Goal: Task Accomplishment & Management: Manage account settings

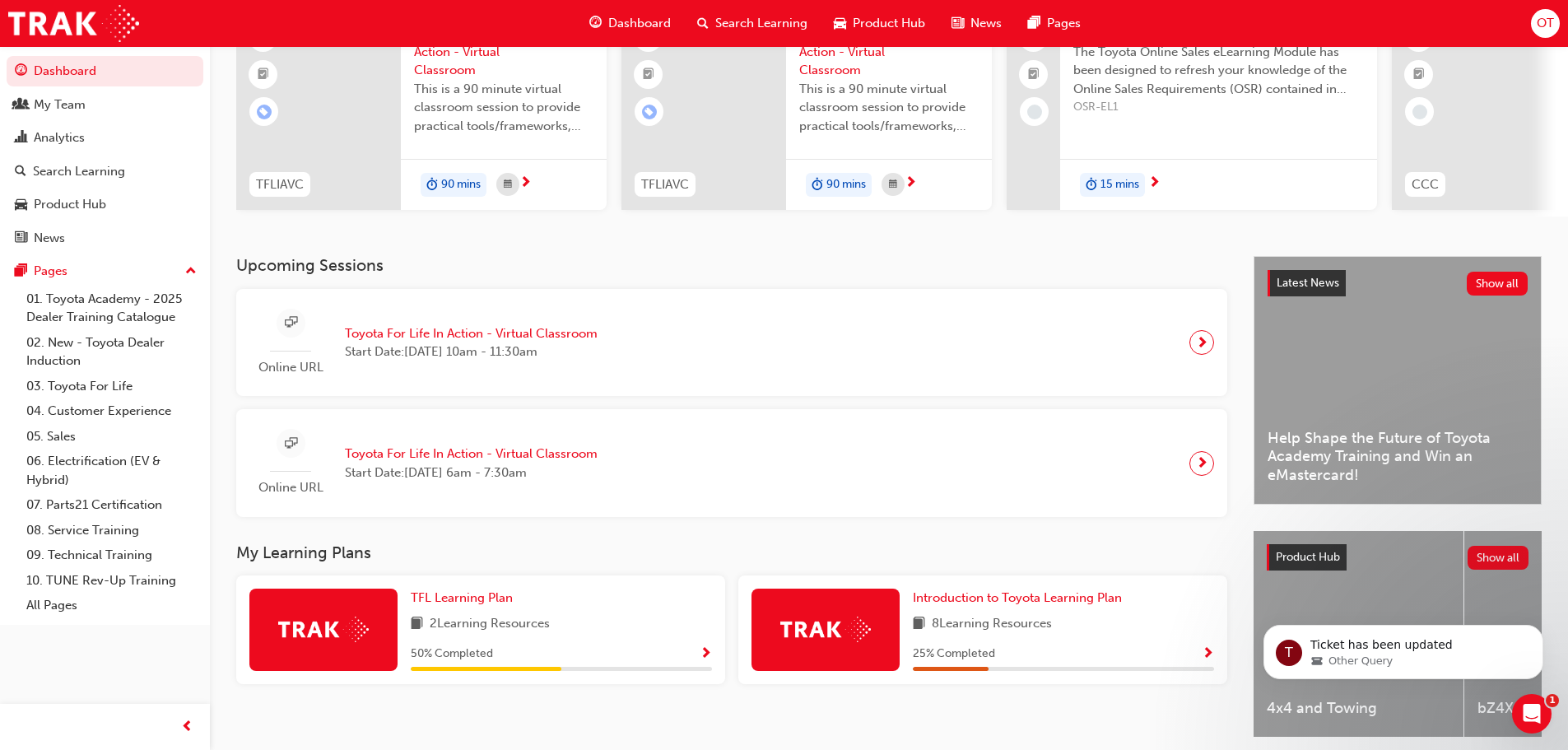
scroll to position [165, 0]
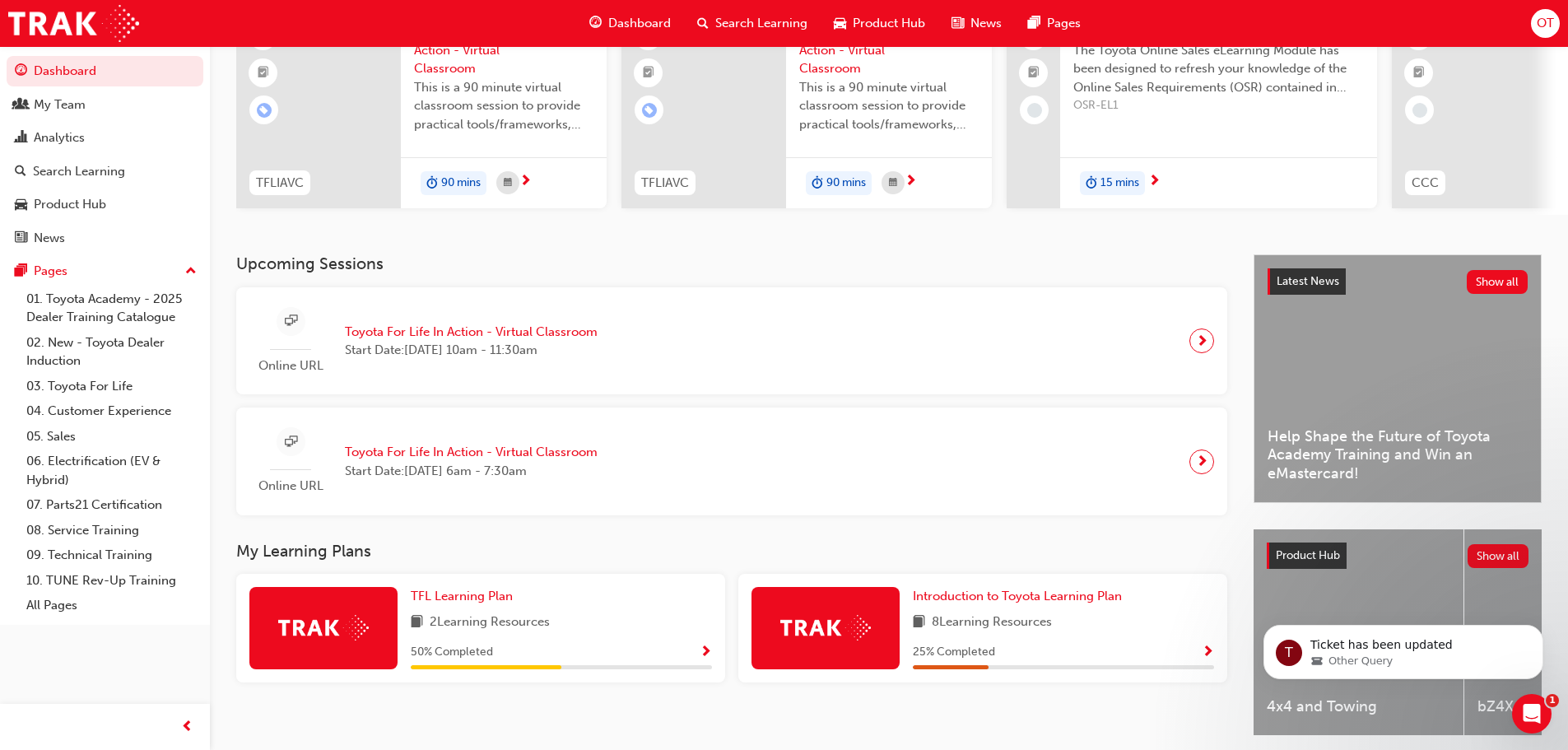
click at [548, 337] on span "Toyota For Life In Action - Virtual Classroom" at bounding box center [471, 332] width 252 height 19
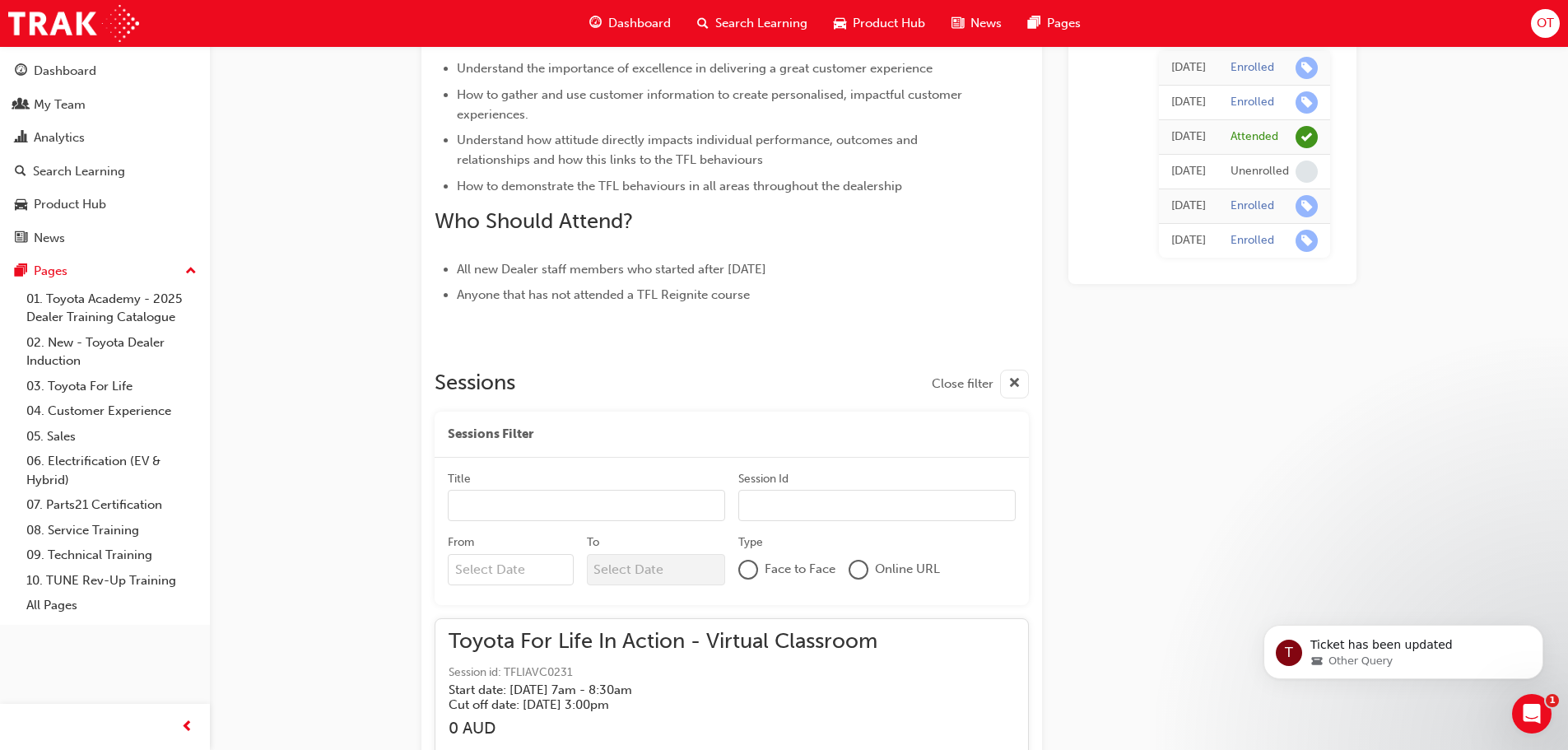
scroll to position [5525, 0]
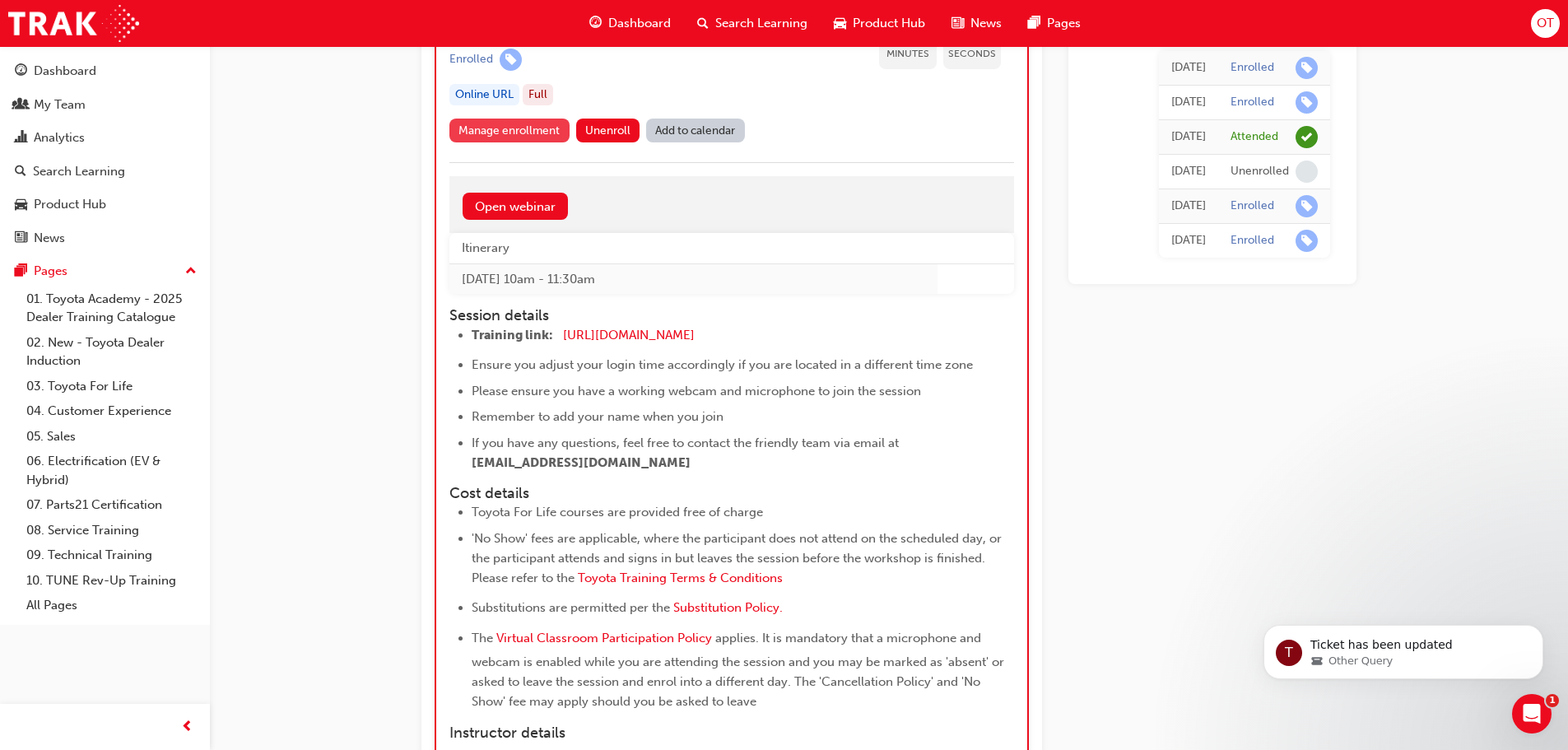
click at [548, 124] on link "Manage enrollment" at bounding box center [510, 130] width 120 height 24
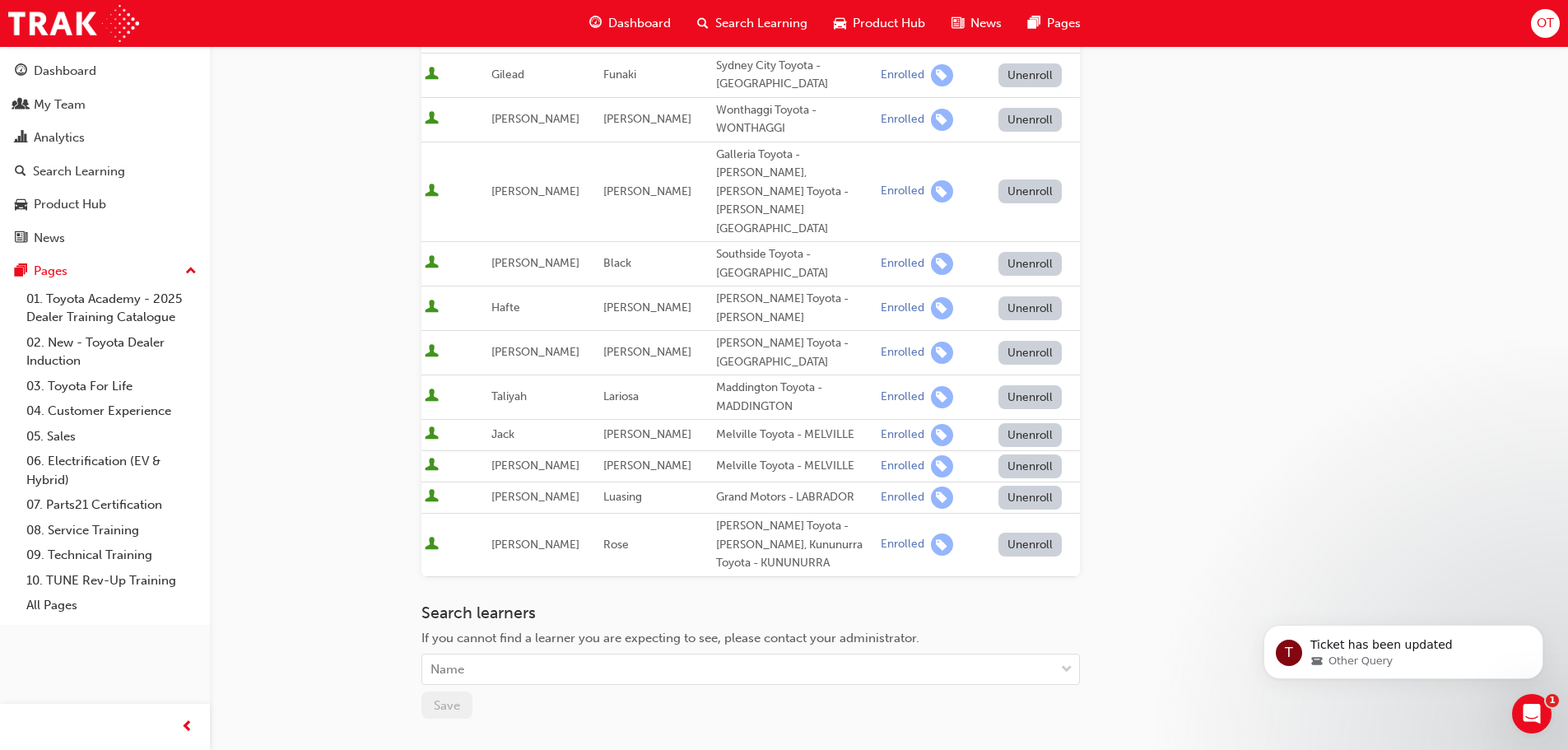
scroll to position [493, 0]
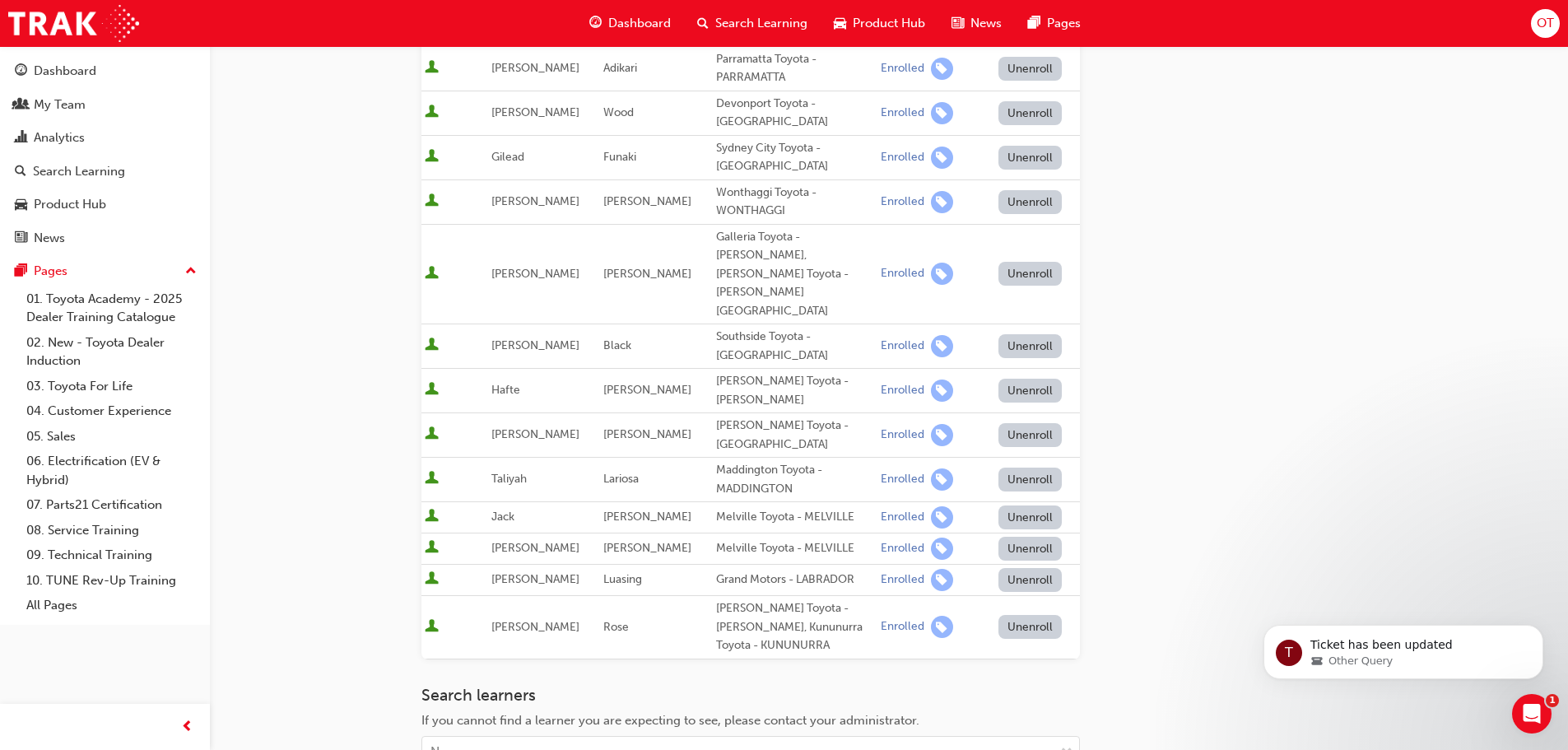
click at [1050, 262] on button "Unenroll" at bounding box center [1030, 274] width 64 height 24
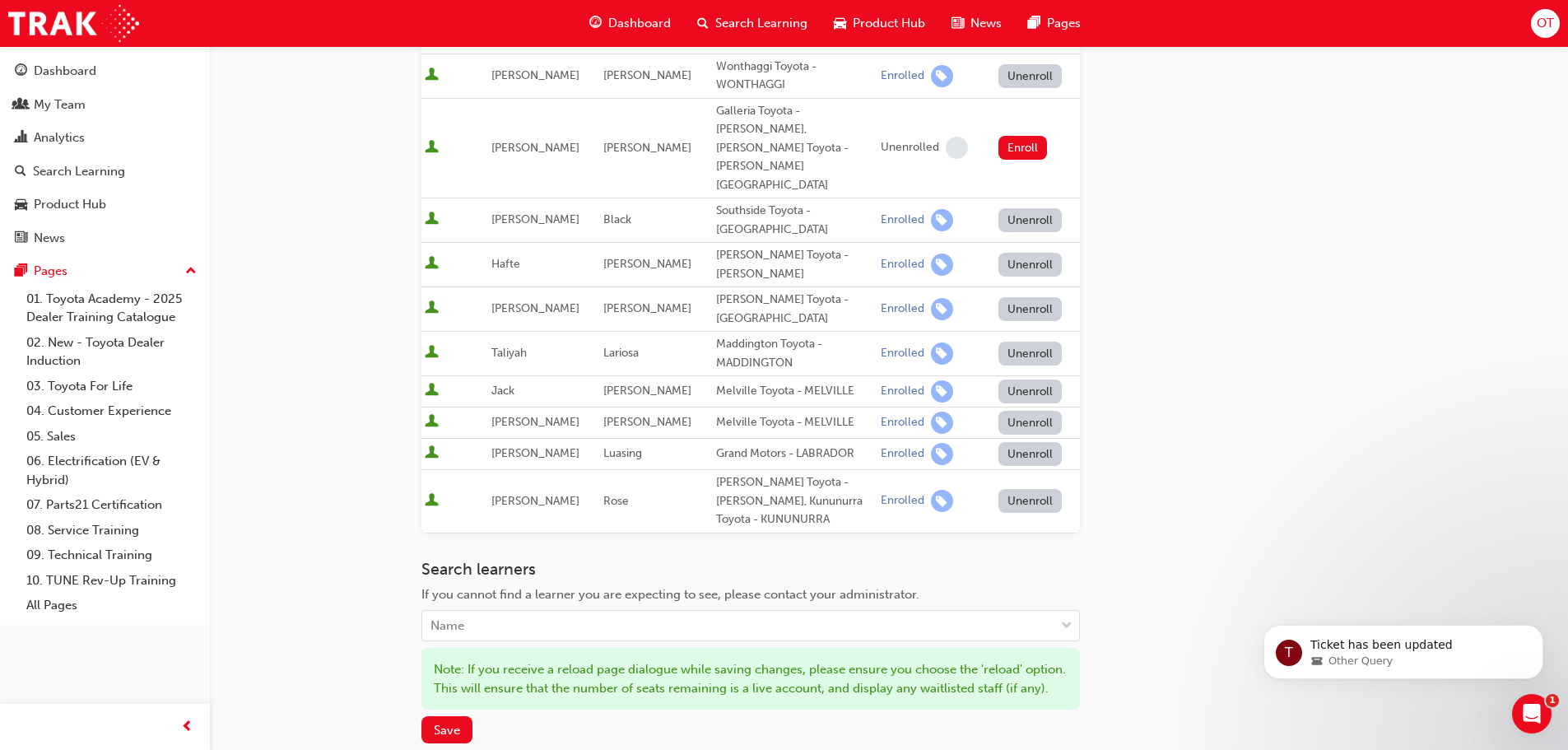
scroll to position [777, 0]
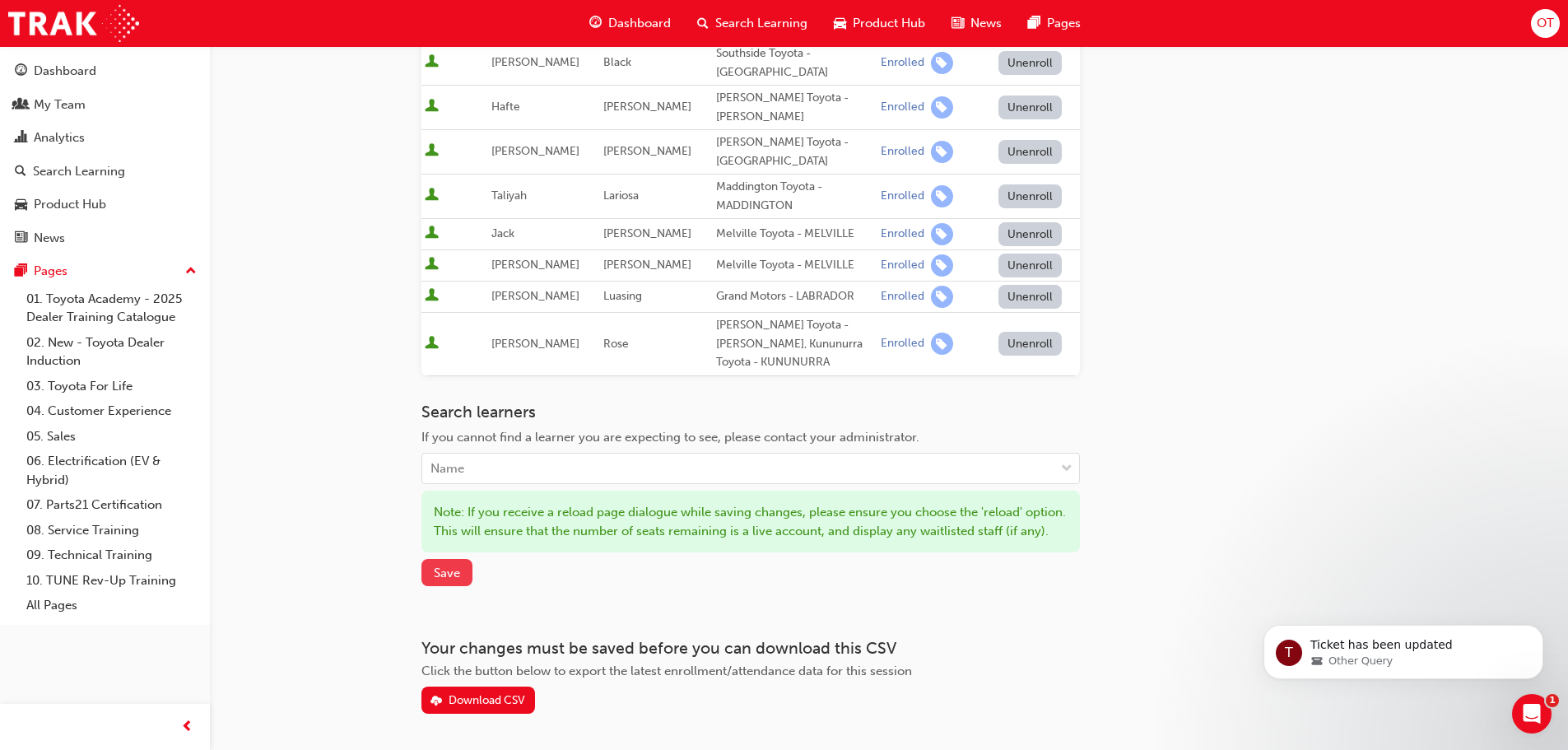
click at [460, 559] on button "Save" at bounding box center [446, 572] width 51 height 27
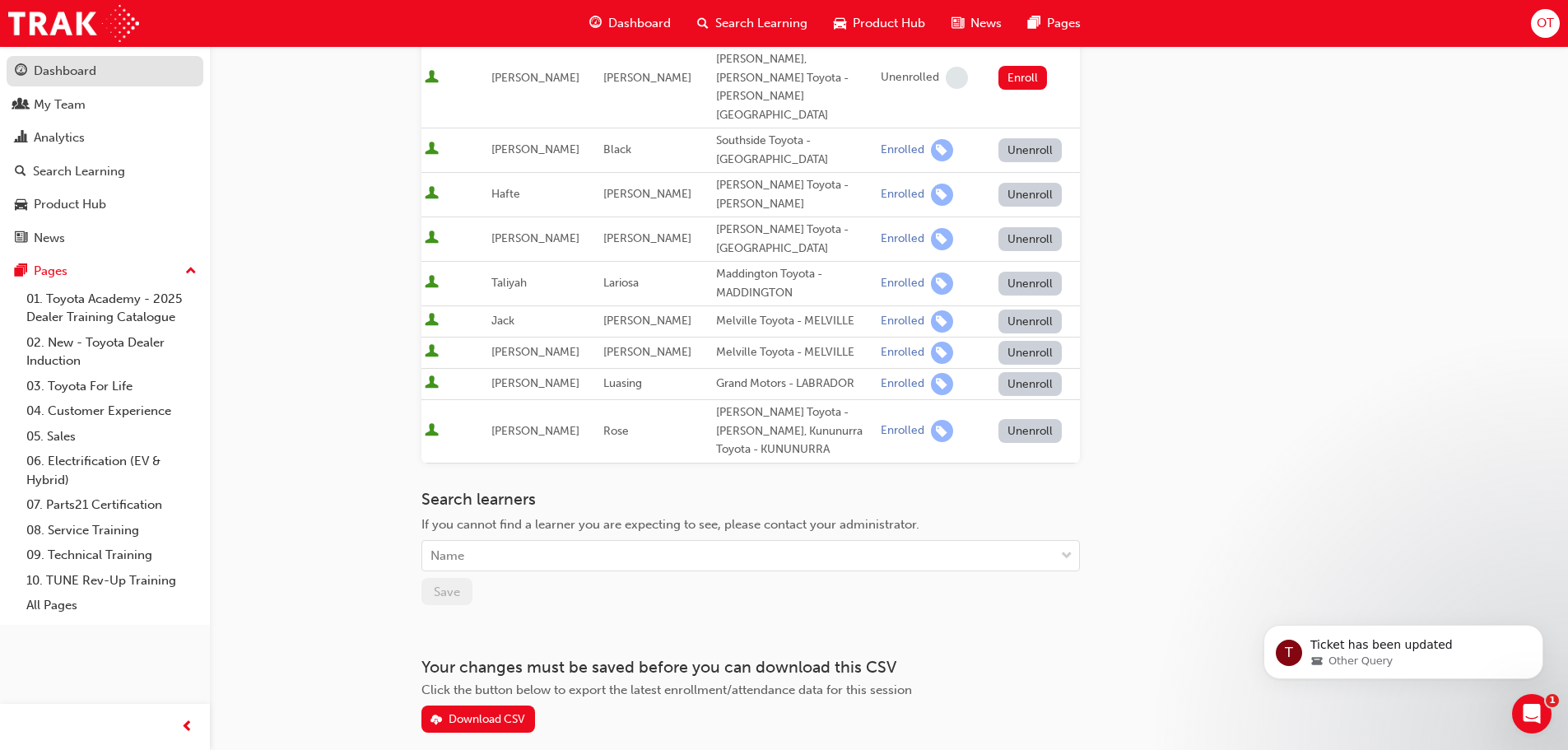
click at [73, 77] on div "Dashboard" at bounding box center [64, 71] width 63 height 19
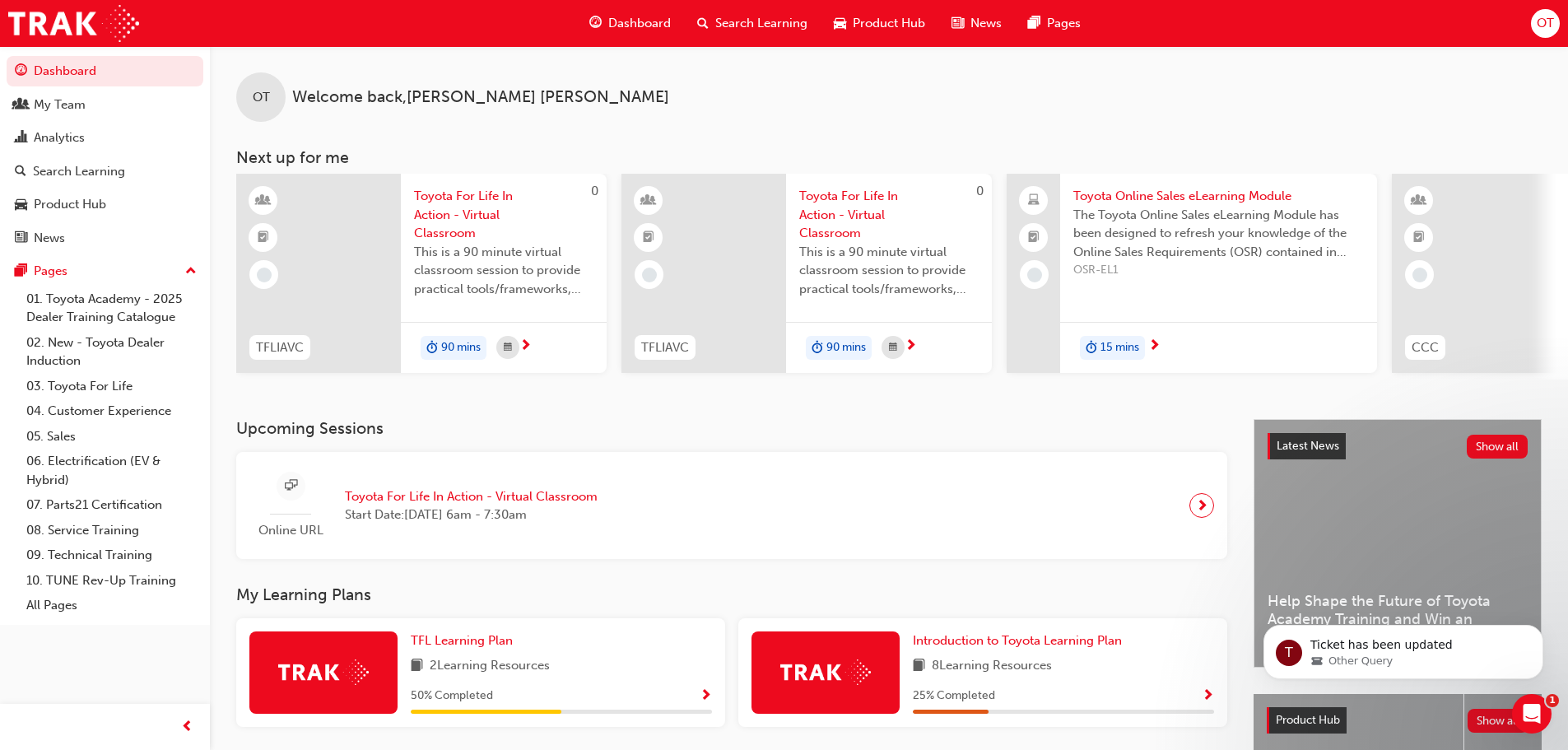
click at [474, 538] on div "Online URL Toyota For Life In Action - Virtual Classroom Start Date: Wed 22 Oct…" at bounding box center [430, 506] width 361 height 69
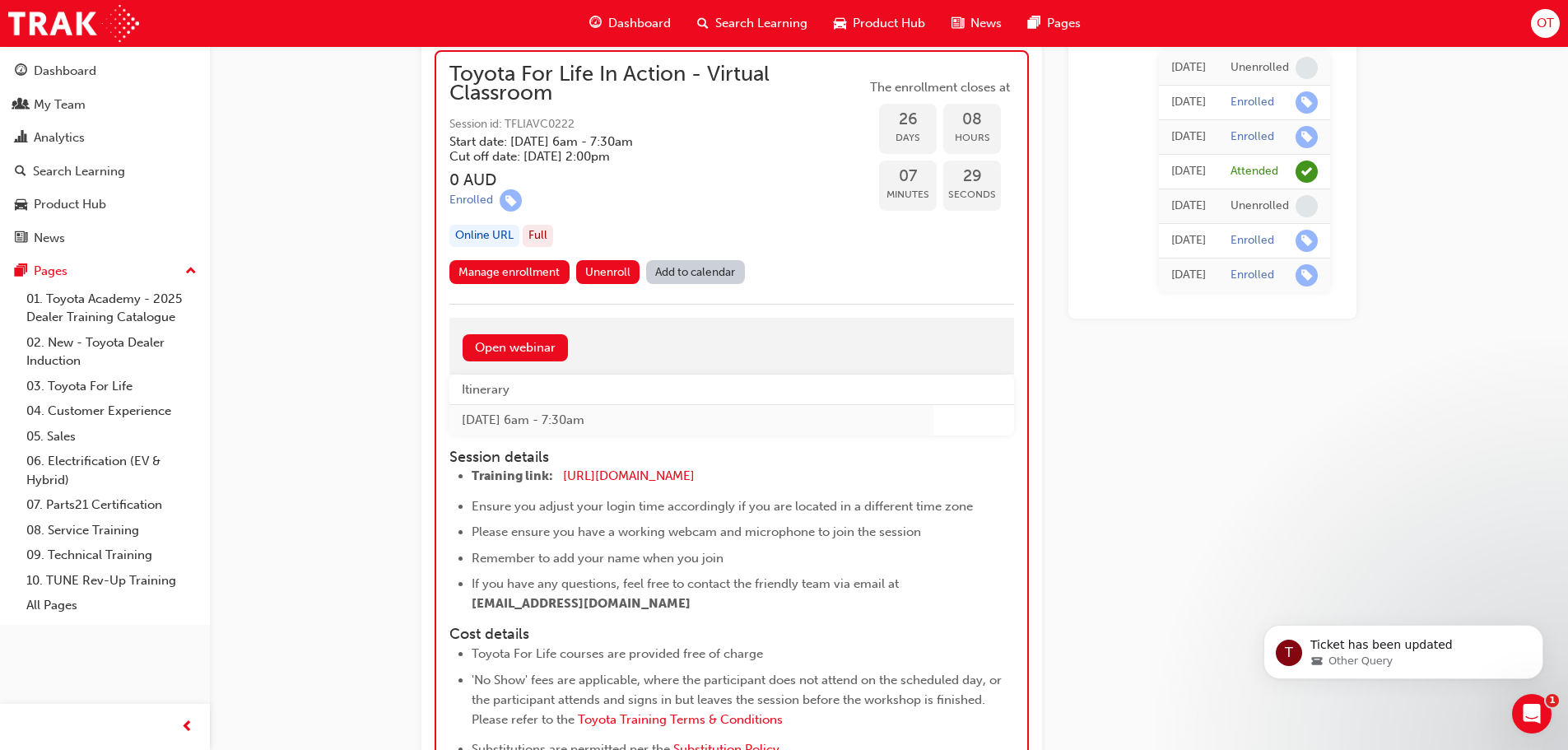
scroll to position [14390, 0]
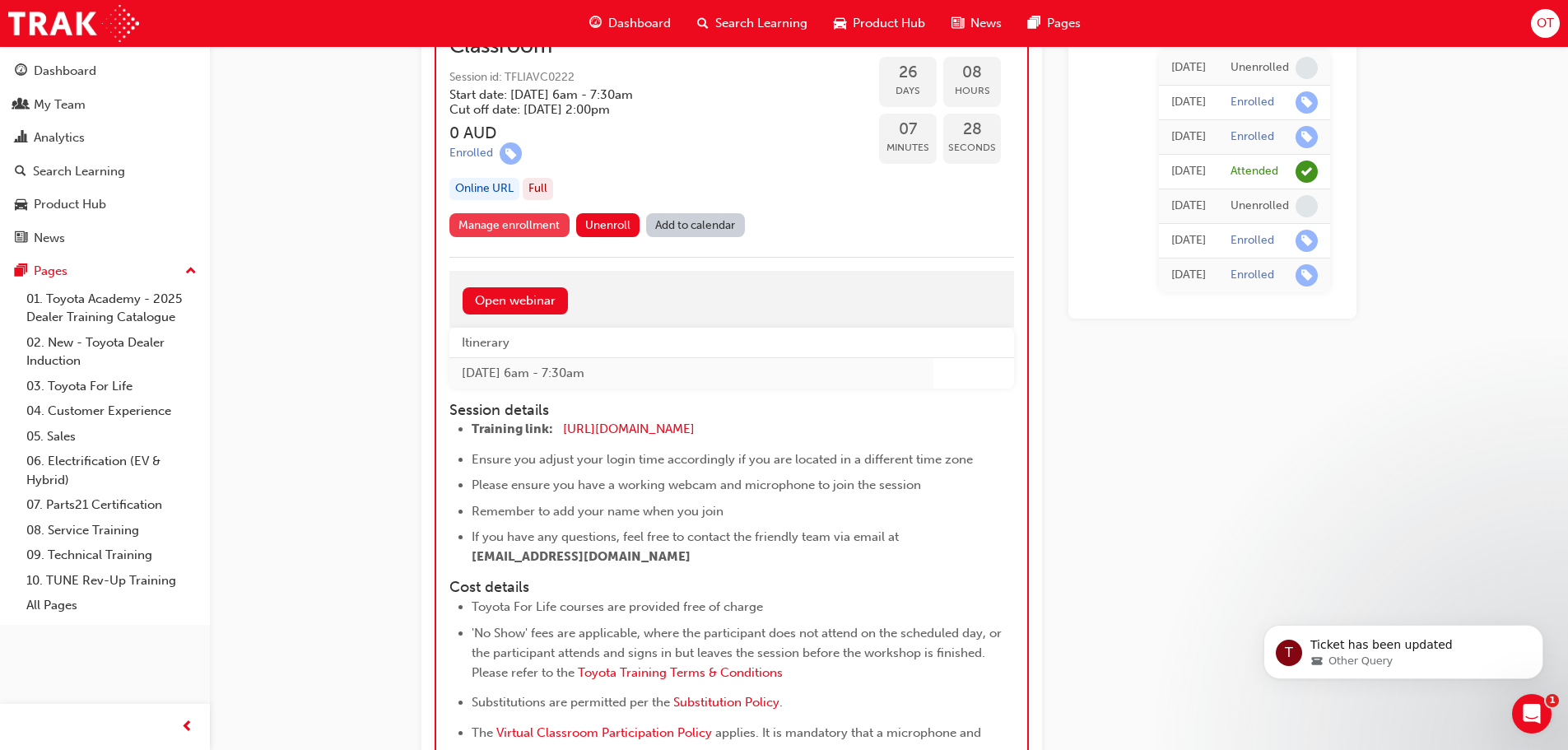
click at [513, 228] on link "Manage enrollment" at bounding box center [510, 225] width 120 height 24
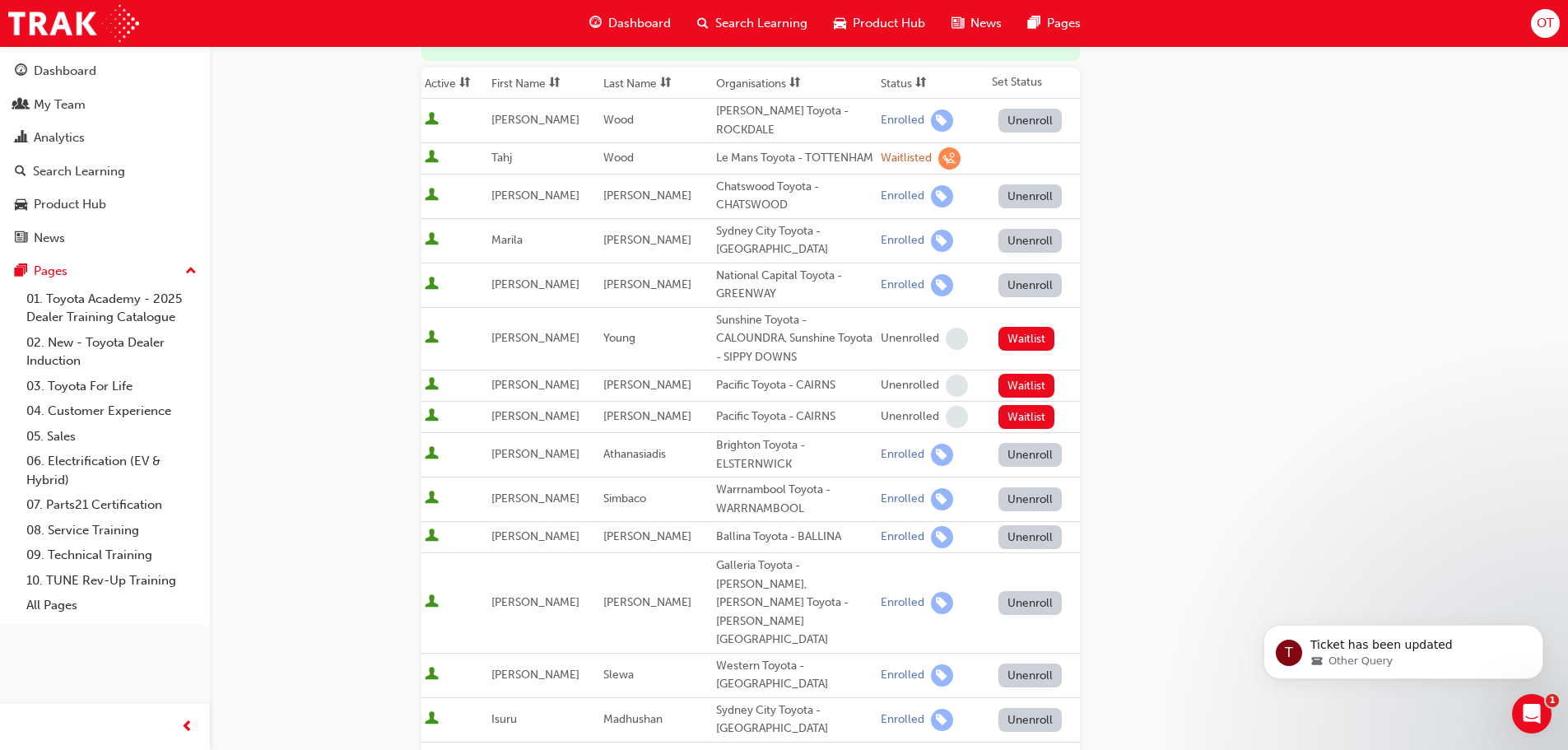
scroll to position [247, 0]
click at [1011, 590] on button "Unenroll" at bounding box center [1030, 602] width 64 height 24
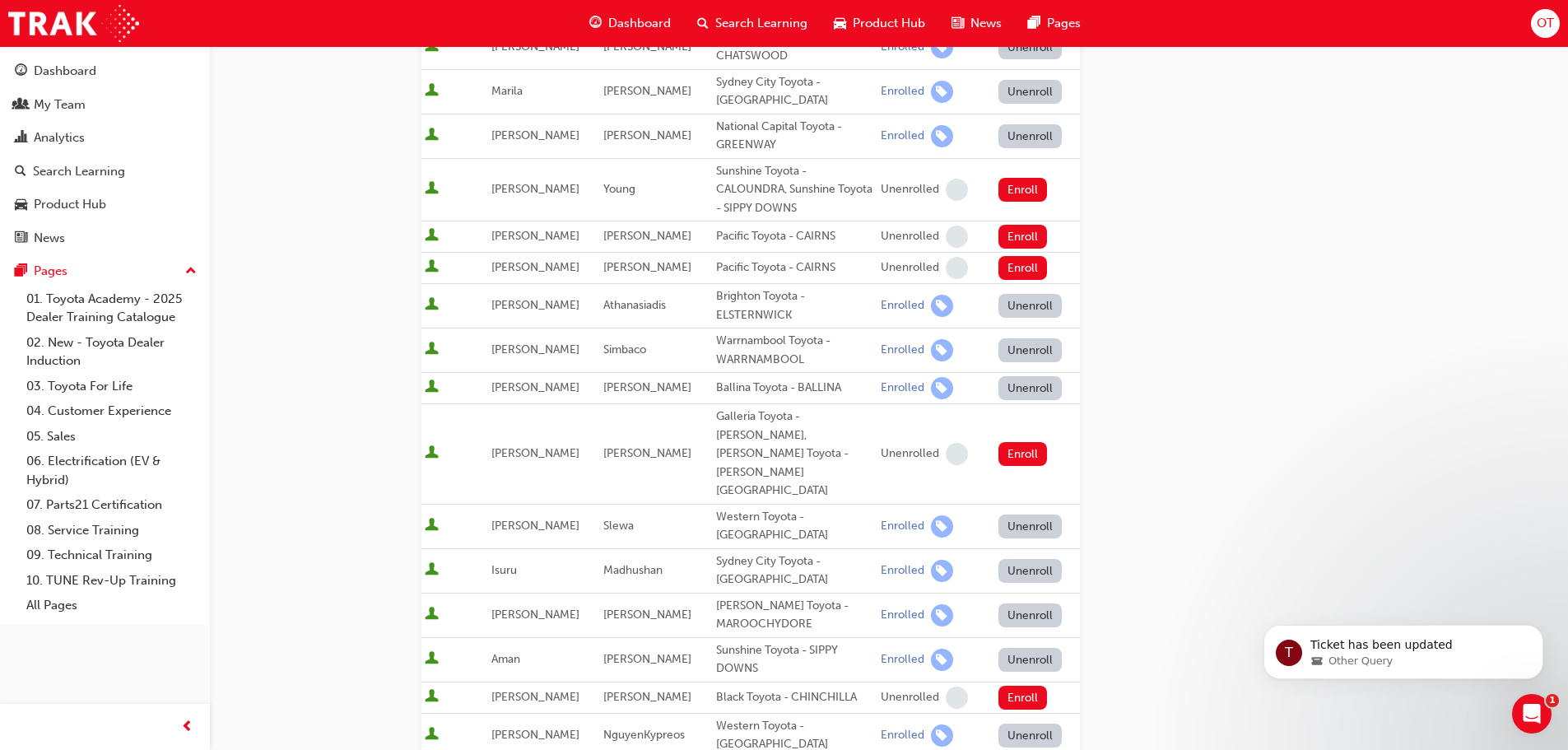
scroll to position [741, 0]
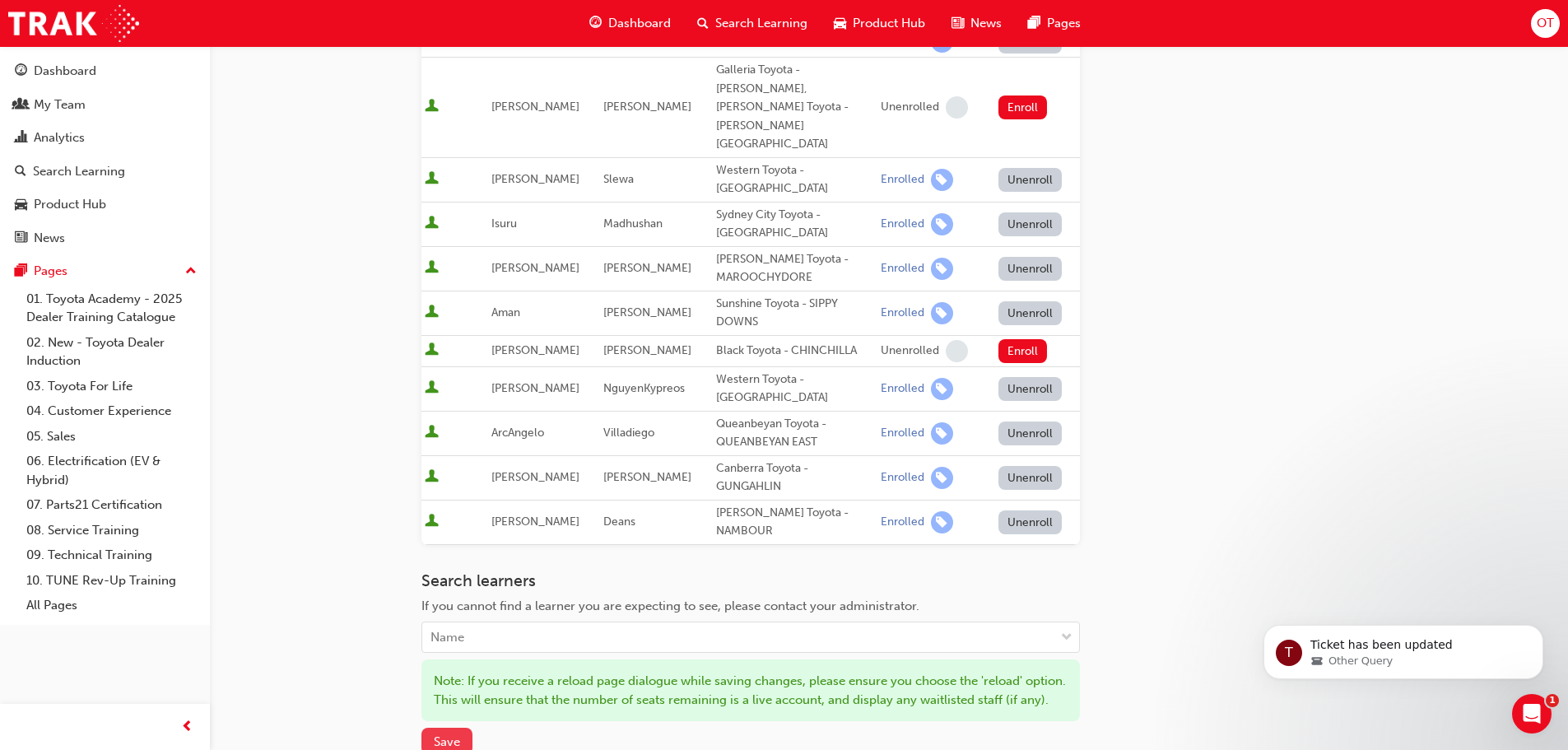
click at [437, 728] on button "Save" at bounding box center [446, 741] width 51 height 27
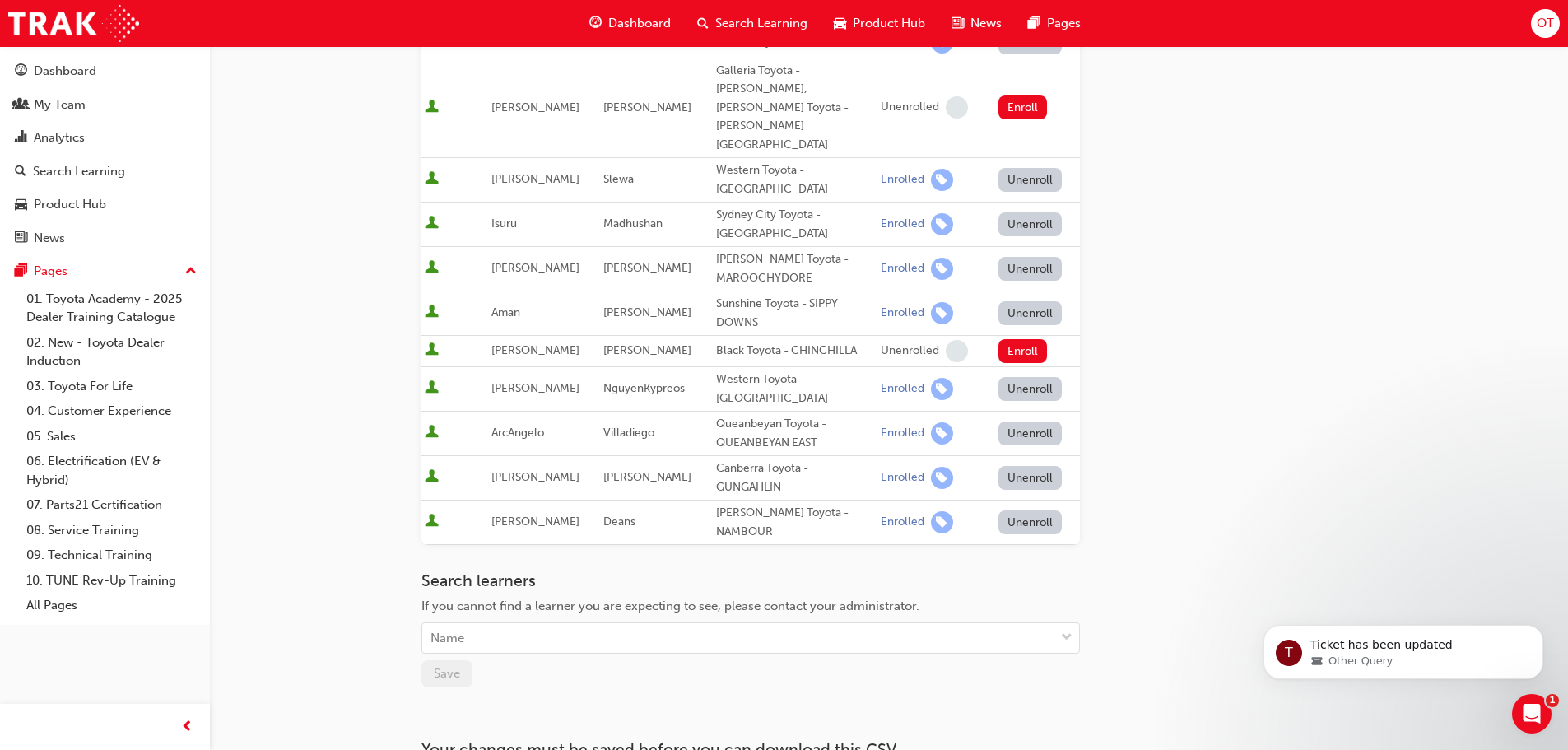
click at [366, 512] on div "Go to session detail page Manage enrollment for Toyota For Life In Action - Vir…" at bounding box center [784, 84] width 1568 height 1649
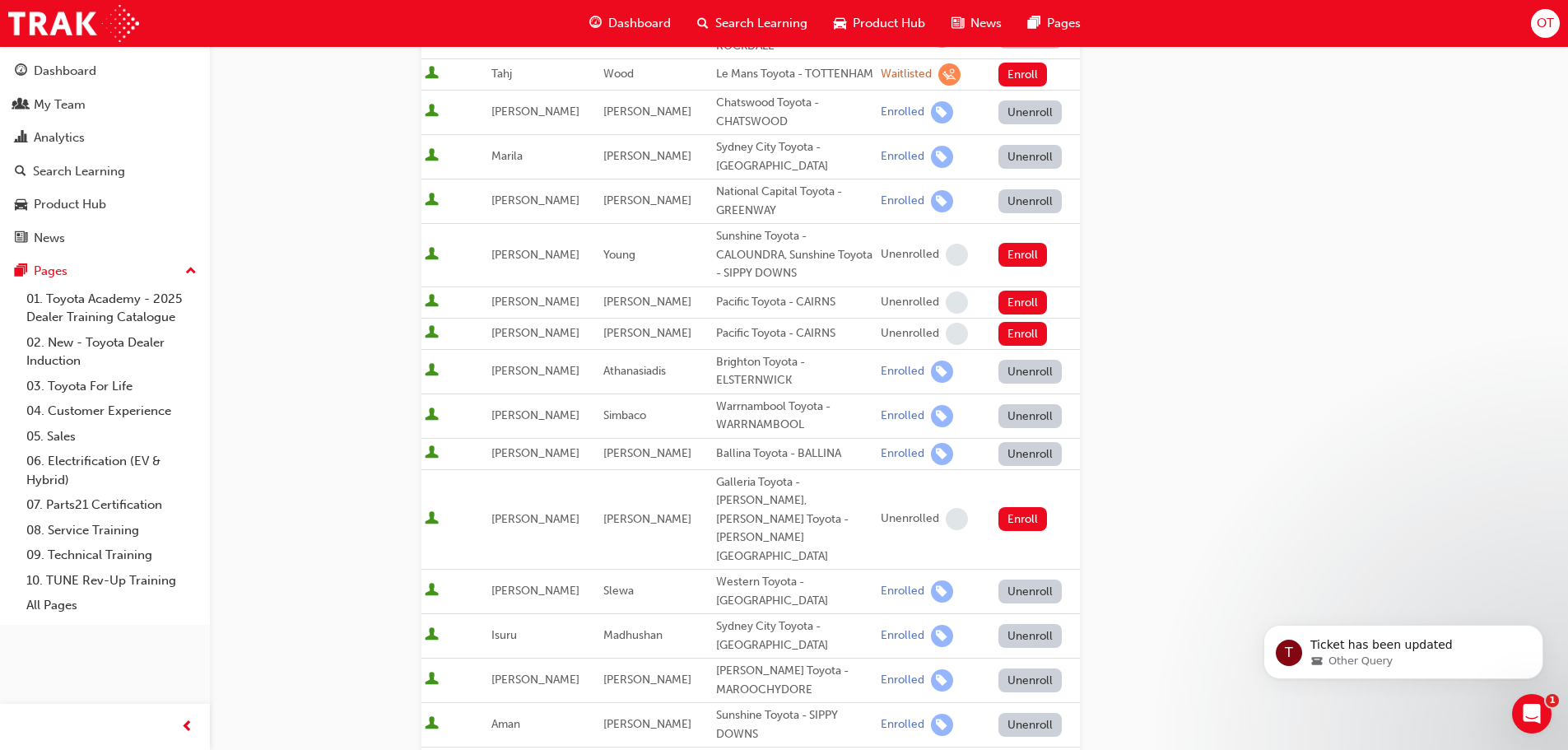
scroll to position [0, 0]
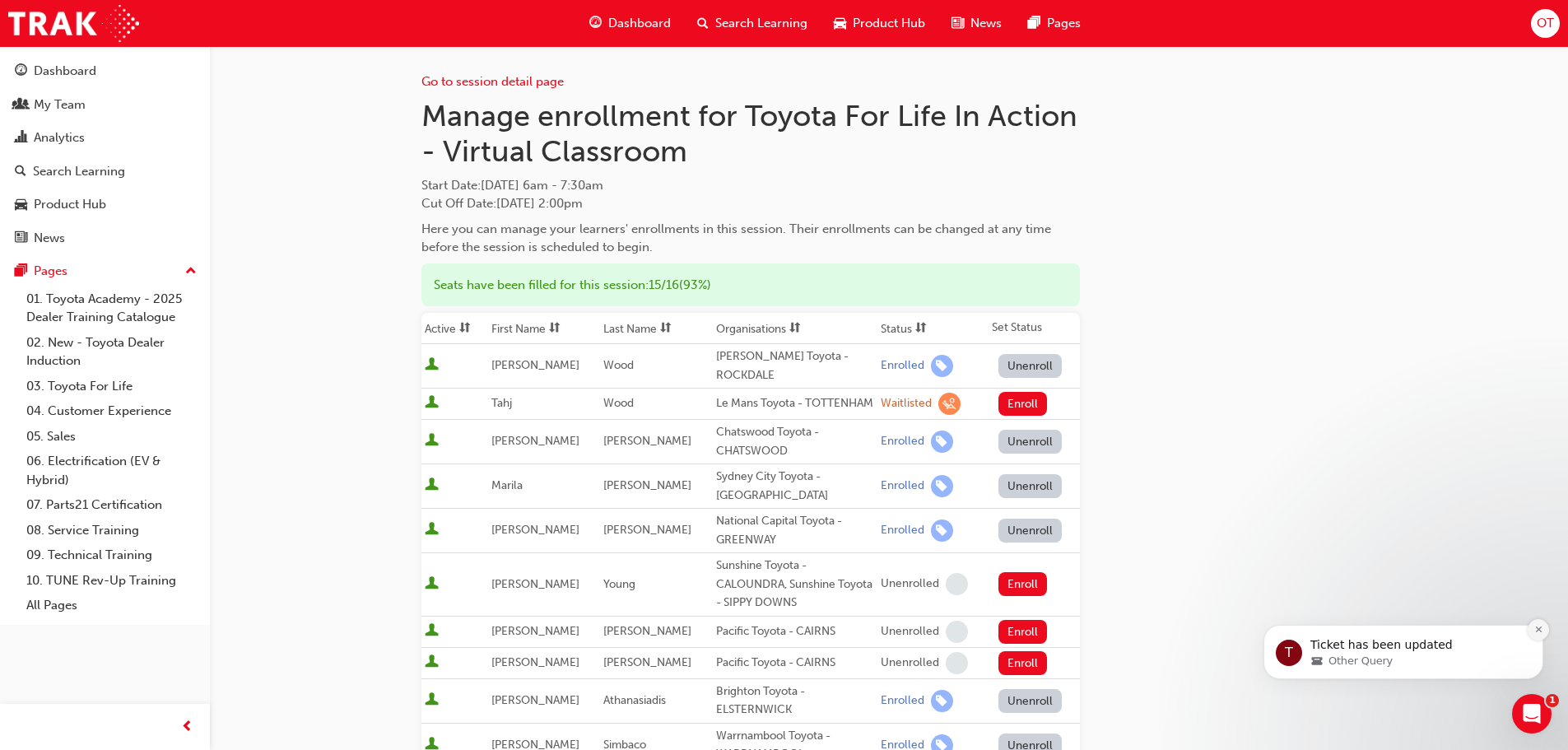
click at [1537, 630] on icon "Dismiss notification" at bounding box center [1539, 629] width 9 height 9
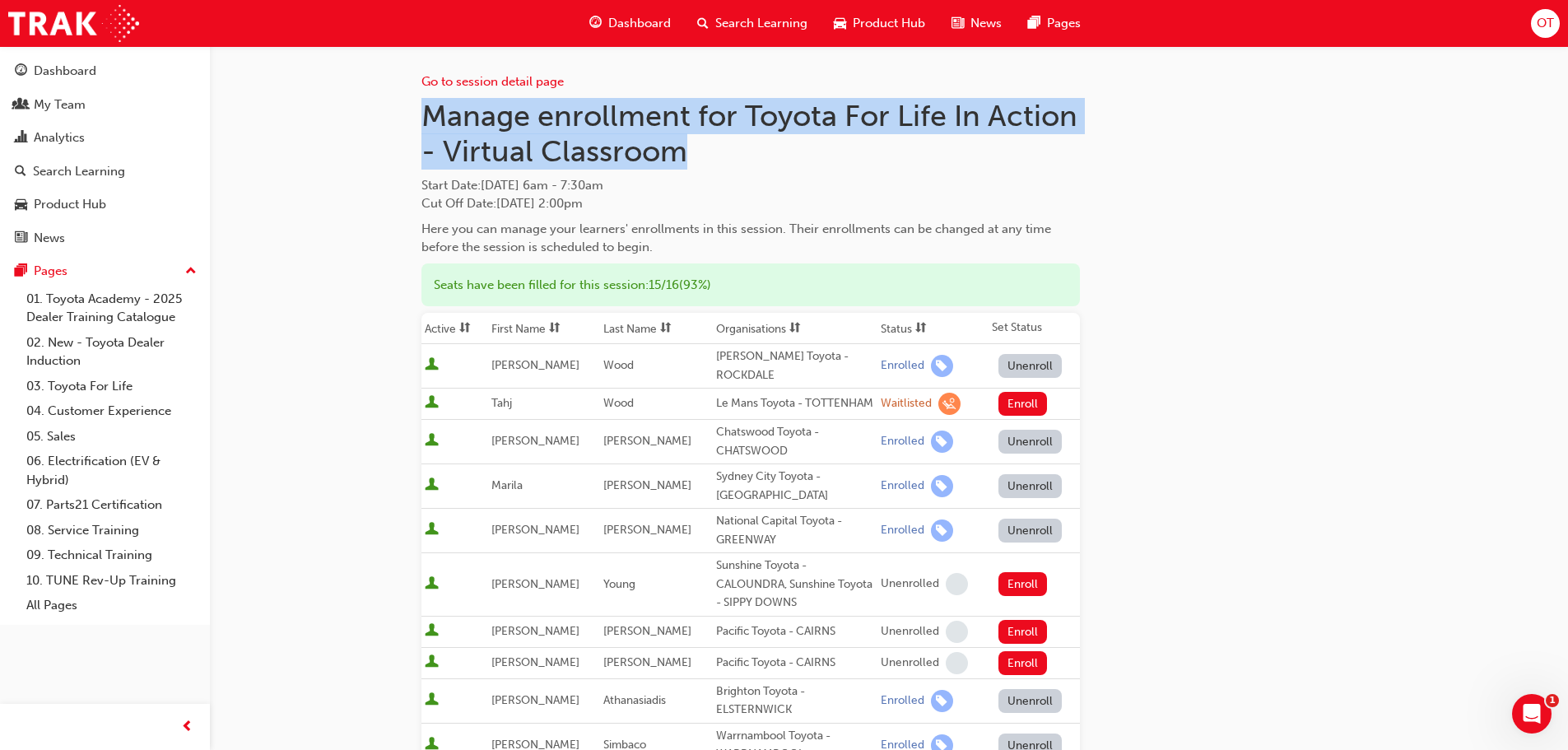
drag, startPoint x: 415, startPoint y: 113, endPoint x: 674, endPoint y: 152, distance: 261.9
click at [686, 168] on h1 "Manage enrollment for Toyota For Life In Action - Virtual Classroom" at bounding box center [750, 133] width 658 height 71
drag, startPoint x: 683, startPoint y: 156, endPoint x: 432, endPoint y: 115, distance: 254.3
click at [432, 115] on h1 "Manage enrollment for Toyota For Life In Action - Virtual Classroom" at bounding box center [750, 133] width 658 height 71
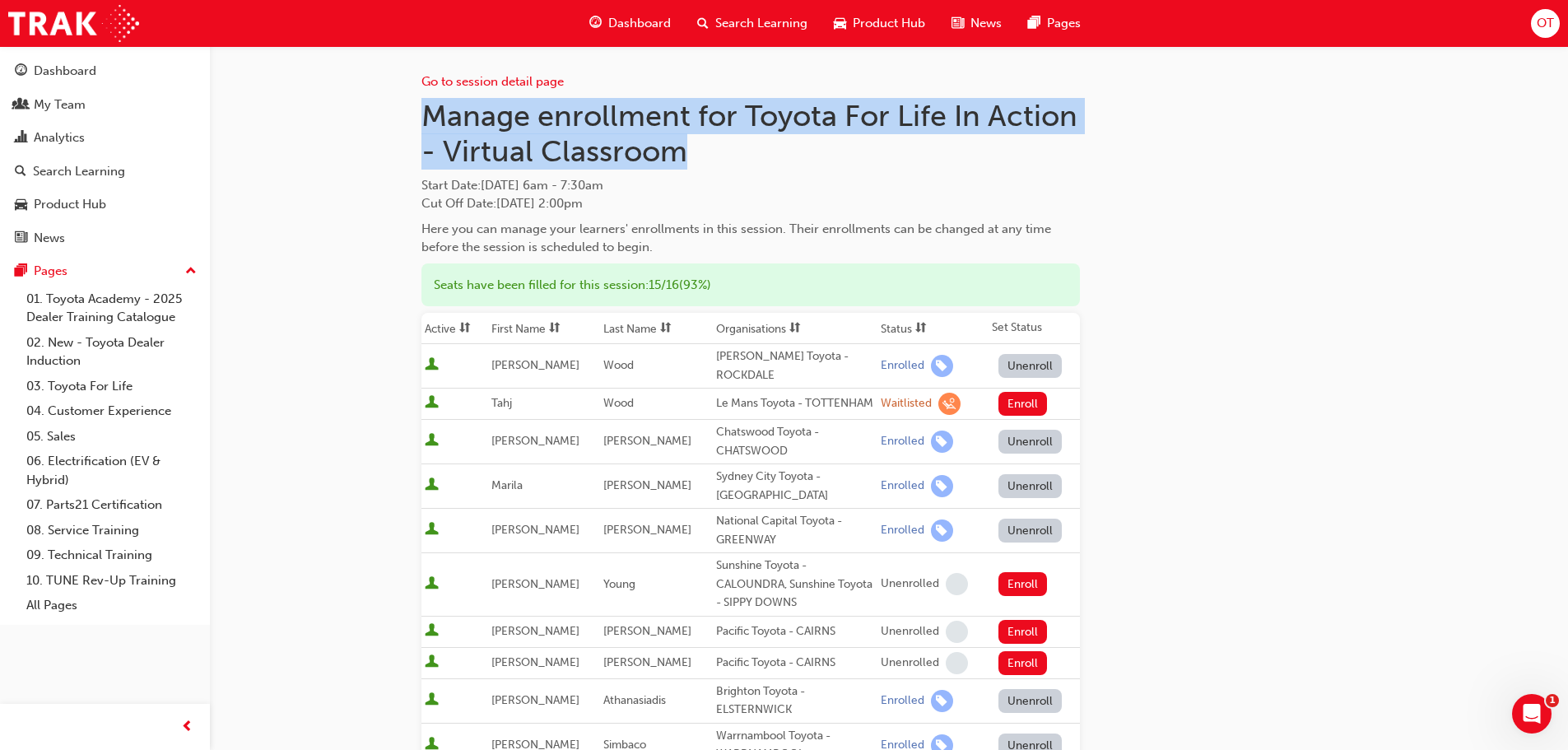
drag, startPoint x: 428, startPoint y: 114, endPoint x: 678, endPoint y: 157, distance: 253.7
click at [678, 157] on h1 "Manage enrollment for Toyota For Life In Action - Virtual Classroom" at bounding box center [750, 133] width 658 height 71
click at [425, 114] on h1 "Manage enrollment for Toyota For Life In Action - Virtual Classroom" at bounding box center [750, 133] width 658 height 71
drag, startPoint x: 424, startPoint y: 114, endPoint x: 691, endPoint y: 163, distance: 271.5
click at [691, 163] on h1 "Manage enrollment for Toyota For Life In Action - Virtual Classroom" at bounding box center [750, 133] width 658 height 71
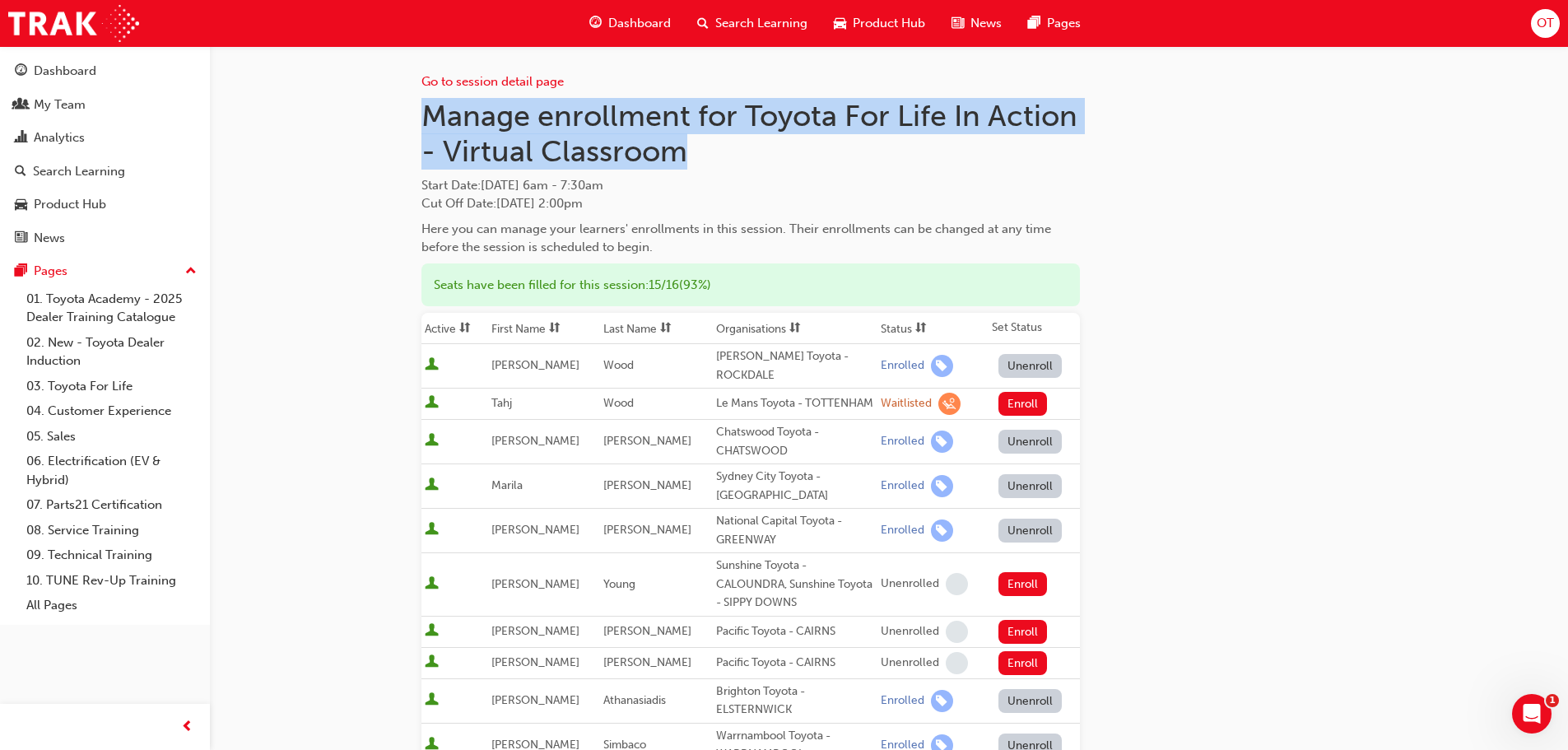
drag, startPoint x: 428, startPoint y: 110, endPoint x: 676, endPoint y: 151, distance: 251.4
click at [676, 151] on h1 "Manage enrollment for Toyota For Life In Action - Virtual Classroom" at bounding box center [750, 133] width 658 height 71
click at [443, 141] on h1 "Manage enrollment for Toyota For Life In Action - Virtual Classroom" at bounding box center [750, 133] width 658 height 71
click at [461, 152] on h1 "Manage enrollment for Toyota For Life In Action - Virtual Classroom" at bounding box center [750, 133] width 658 height 71
drag, startPoint x: 427, startPoint y: 113, endPoint x: 681, endPoint y: 143, distance: 255.8
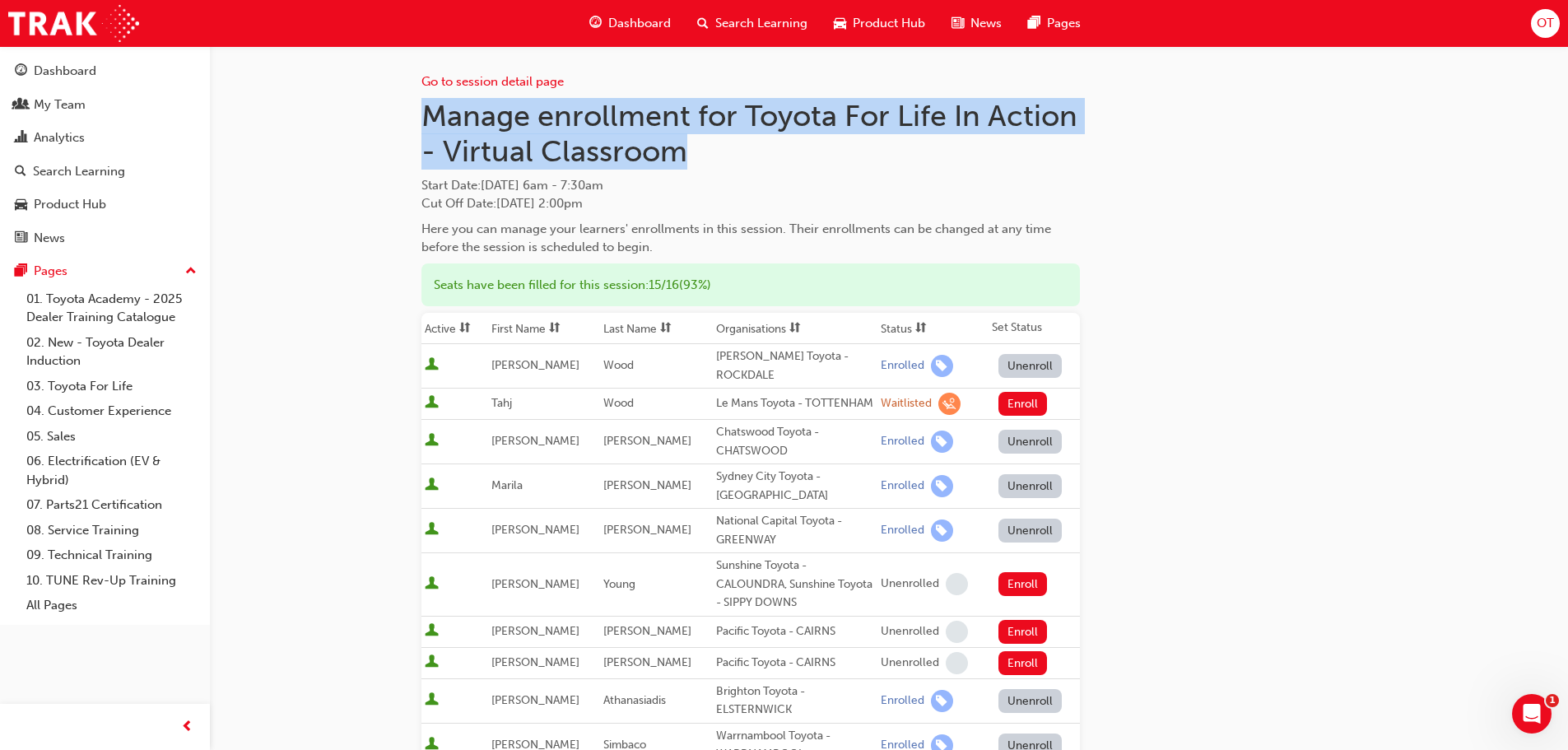
click at [681, 143] on h1 "Manage enrollment for Toyota For Life In Action - Virtual Classroom" at bounding box center [750, 133] width 658 height 71
click at [661, 161] on h1 "Manage enrollment for Toyota For Life In Action - Virtual Classroom" at bounding box center [750, 133] width 658 height 71
drag, startPoint x: 673, startPoint y: 151, endPoint x: 433, endPoint y: 124, distance: 241.5
click at [433, 124] on h1 "Manage enrollment for Toyota For Life In Action - Virtual Classroom" at bounding box center [750, 133] width 658 height 71
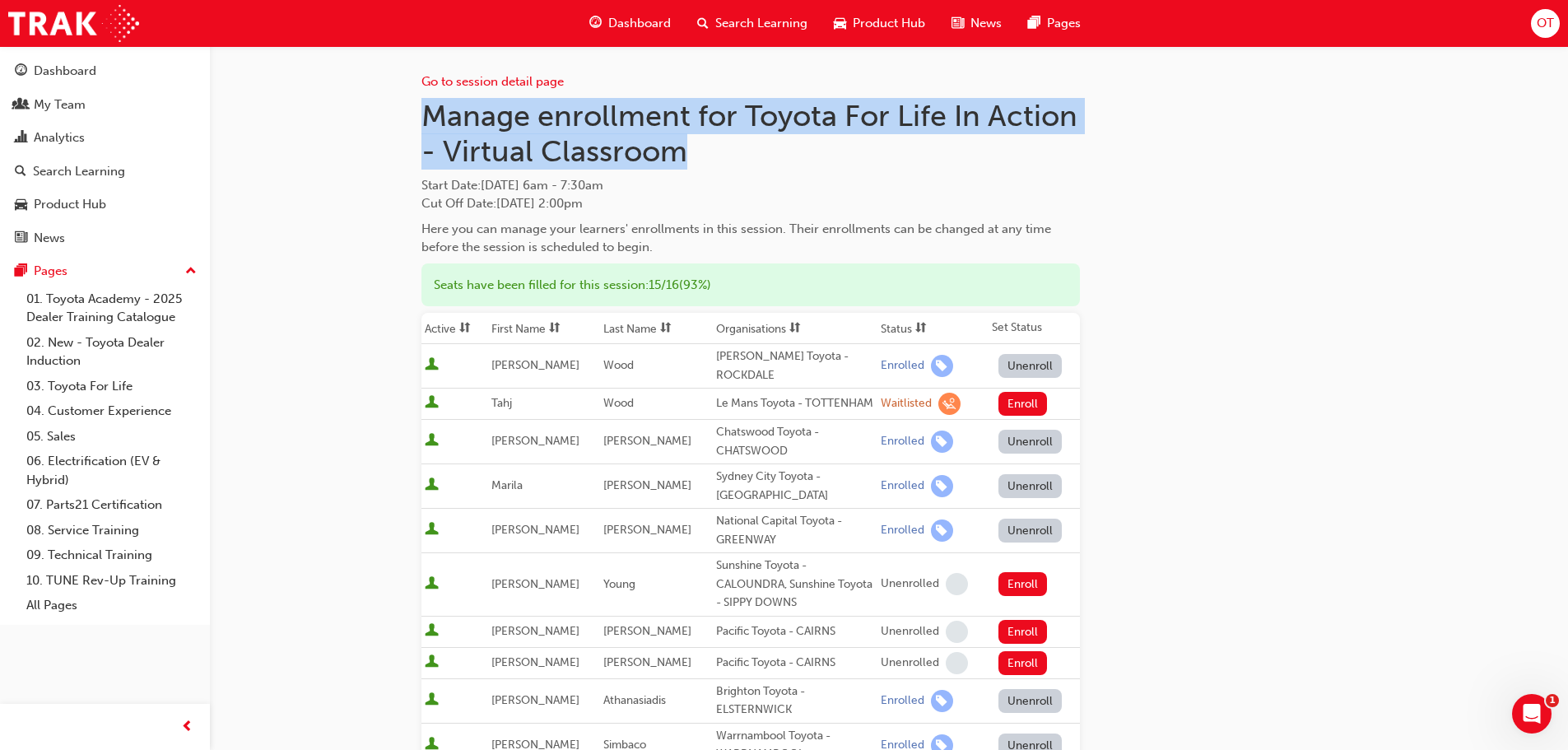
click at [440, 118] on h1 "Manage enrollment for Toyota For Life In Action - Virtual Classroom" at bounding box center [750, 133] width 658 height 71
drag, startPoint x: 424, startPoint y: 113, endPoint x: 675, endPoint y: 151, distance: 253.9
click at [675, 151] on h1 "Manage enrollment for Toyota For Life In Action - Virtual Classroom" at bounding box center [750, 133] width 658 height 71
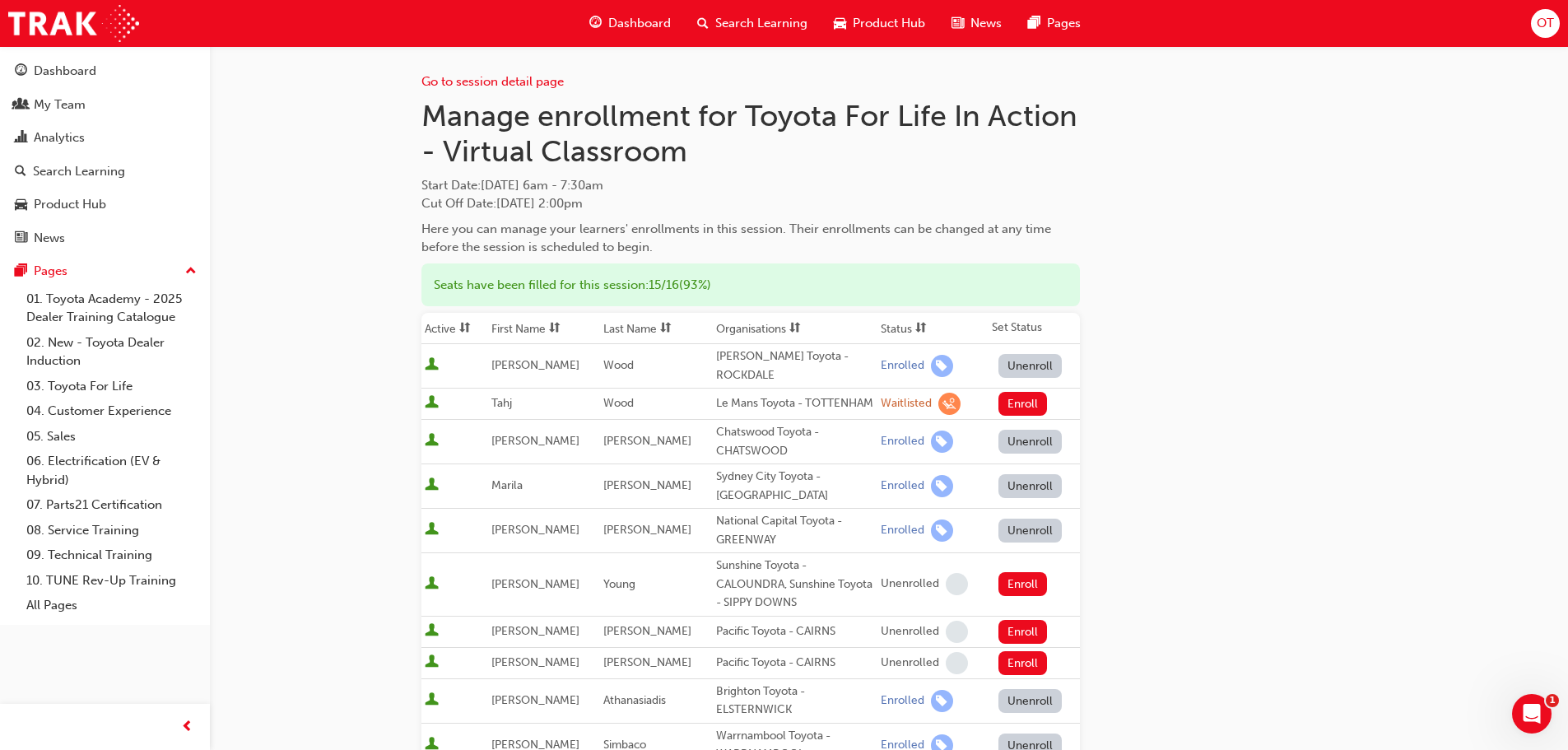
click at [676, 193] on div "Start Date : Wed 22 Oct 2025 6am - 7:30am Cut Off Date : Tue 21 Oct 2025, 2:00pm" at bounding box center [750, 194] width 658 height 37
click at [672, 176] on span "Start Date : Wed 22 Oct 2025 6am - 7:30am" at bounding box center [750, 185] width 658 height 19
click at [690, 151] on h1 "Manage enrollment for Toyota For Life In Action - Virtual Classroom" at bounding box center [750, 133] width 658 height 71
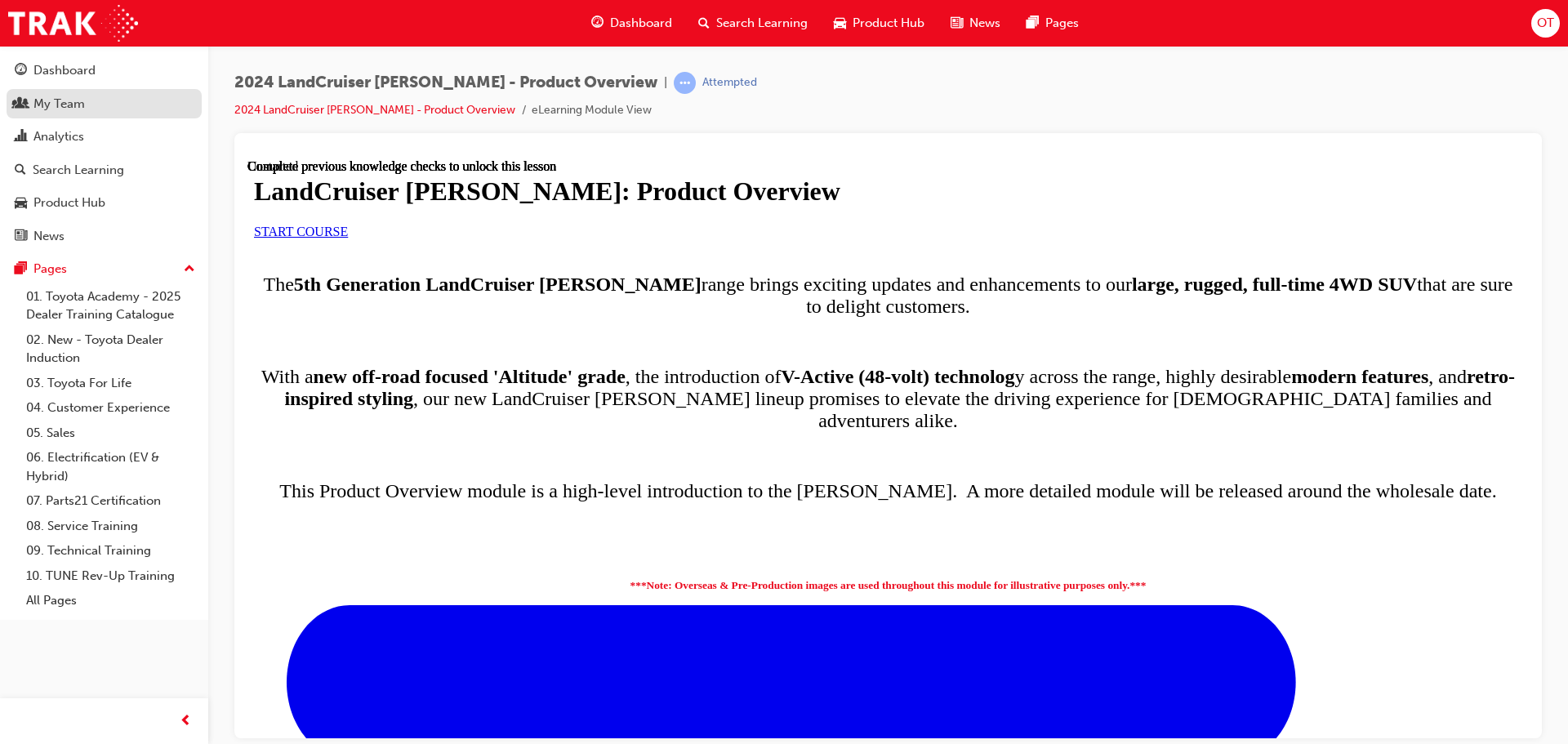
click at [67, 89] on link "My Team" at bounding box center [104, 104] width 195 height 30
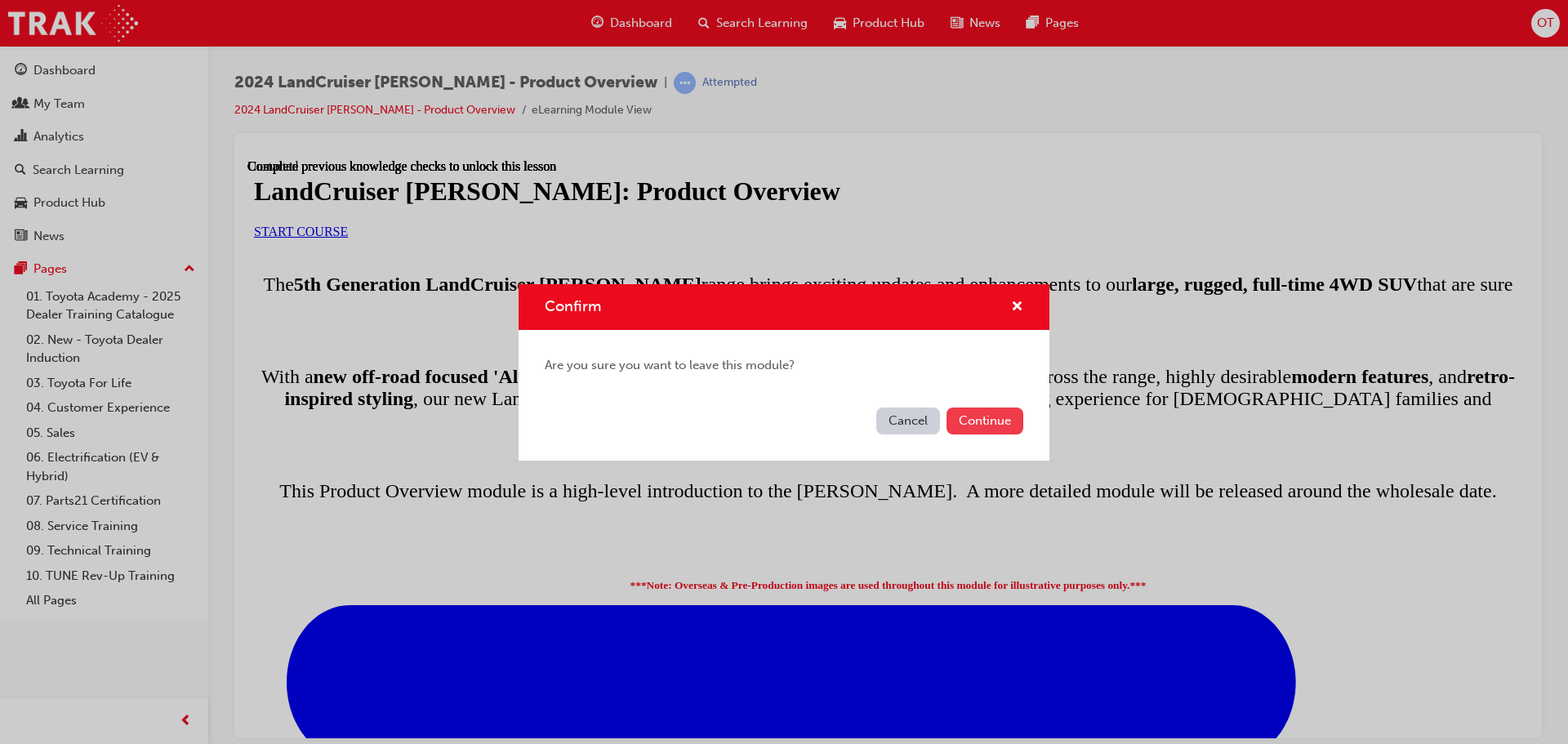
click at [983, 423] on button "Continue" at bounding box center [985, 421] width 77 height 27
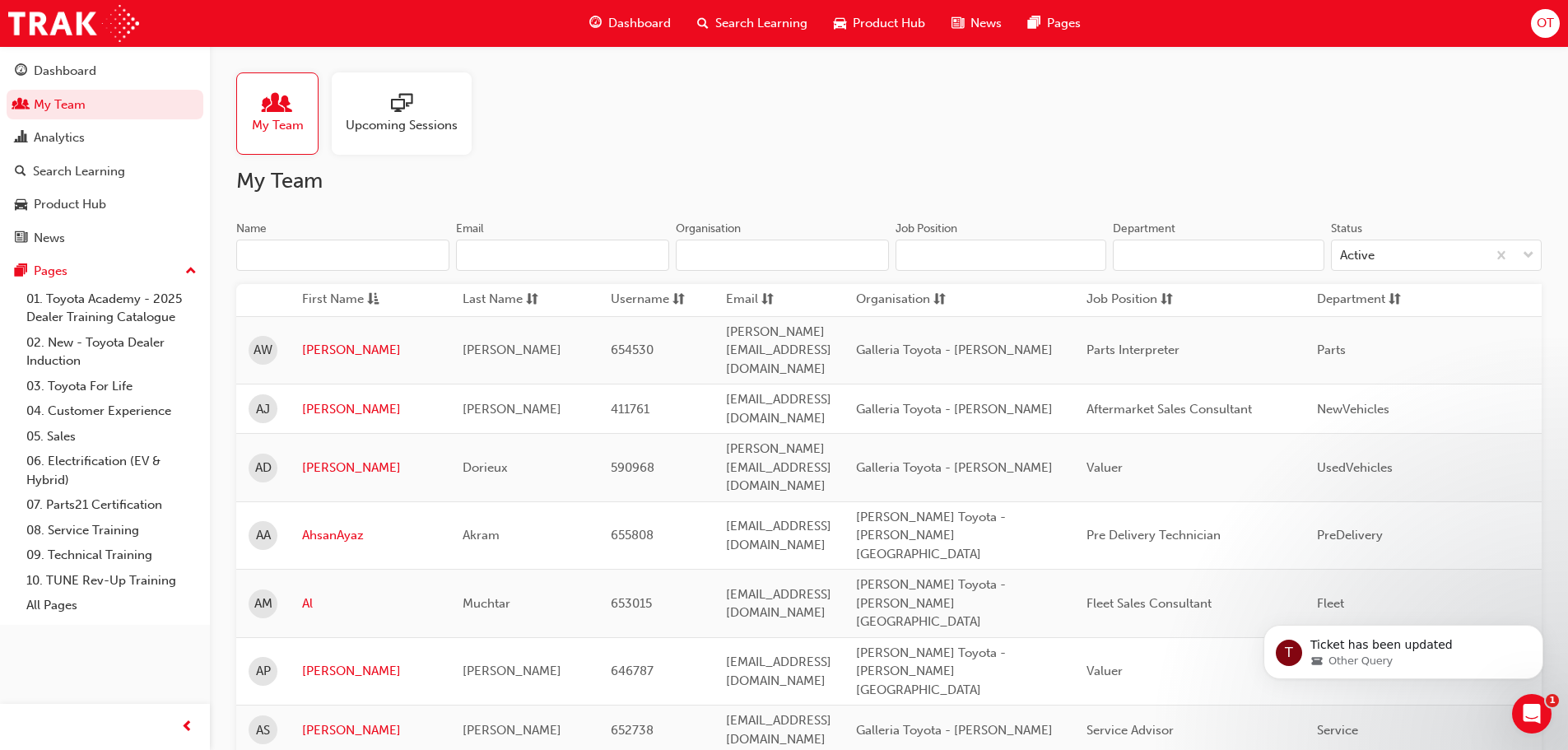
click at [318, 246] on input "Name" at bounding box center [342, 255] width 213 height 31
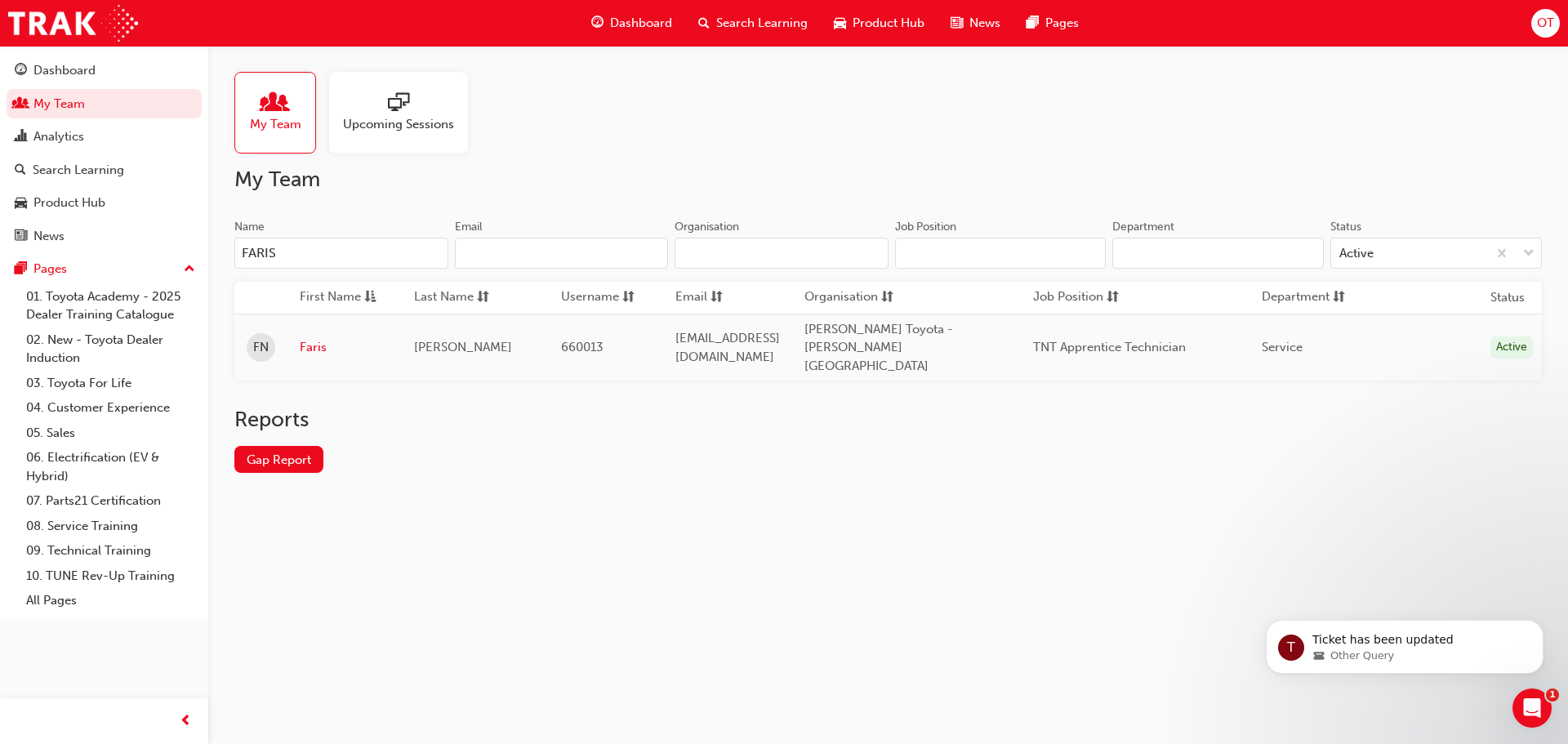
type input "FARIS"
